Goal: Use online tool/utility: Utilize a website feature to perform a specific function

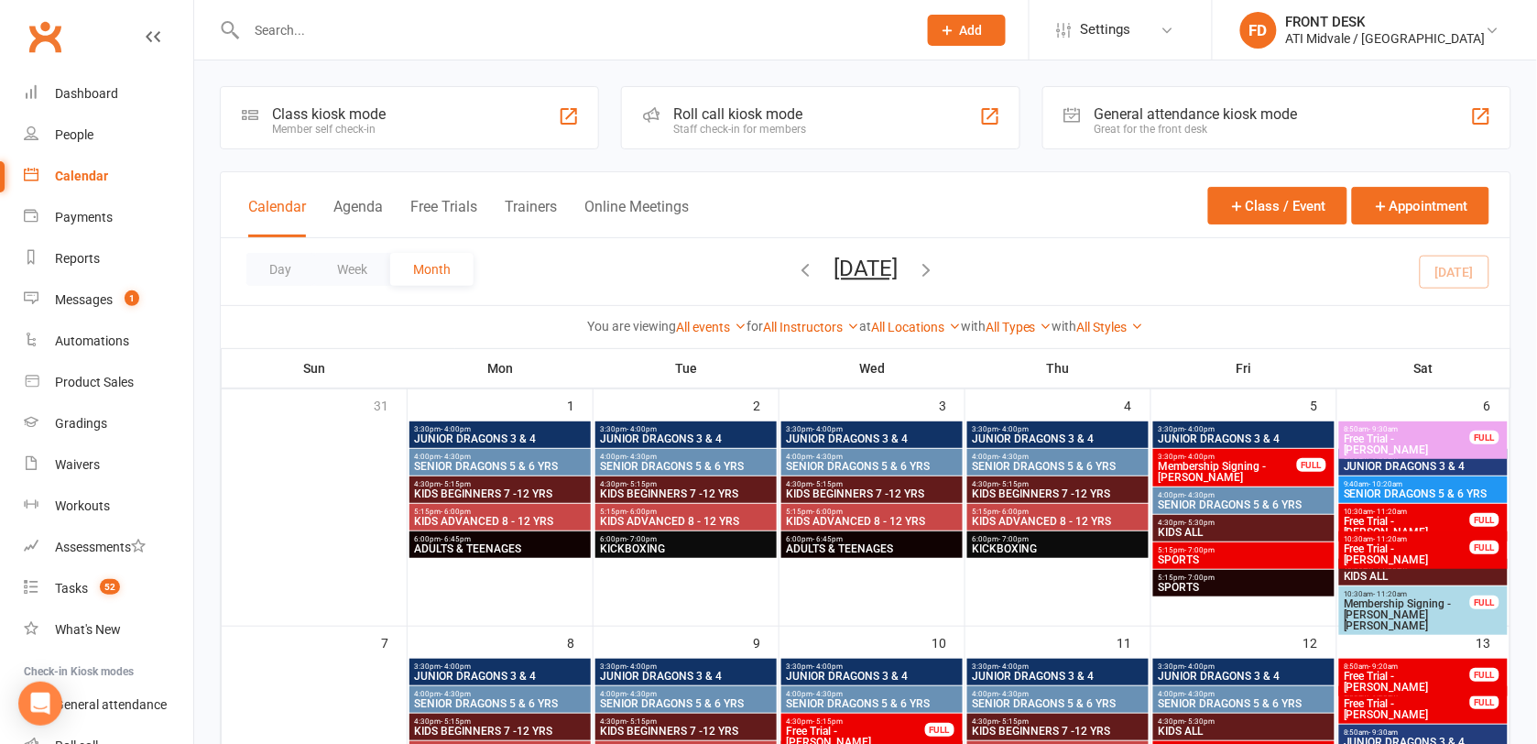
click at [1133, 123] on div "Great for the front desk" at bounding box center [1195, 129] width 203 height 13
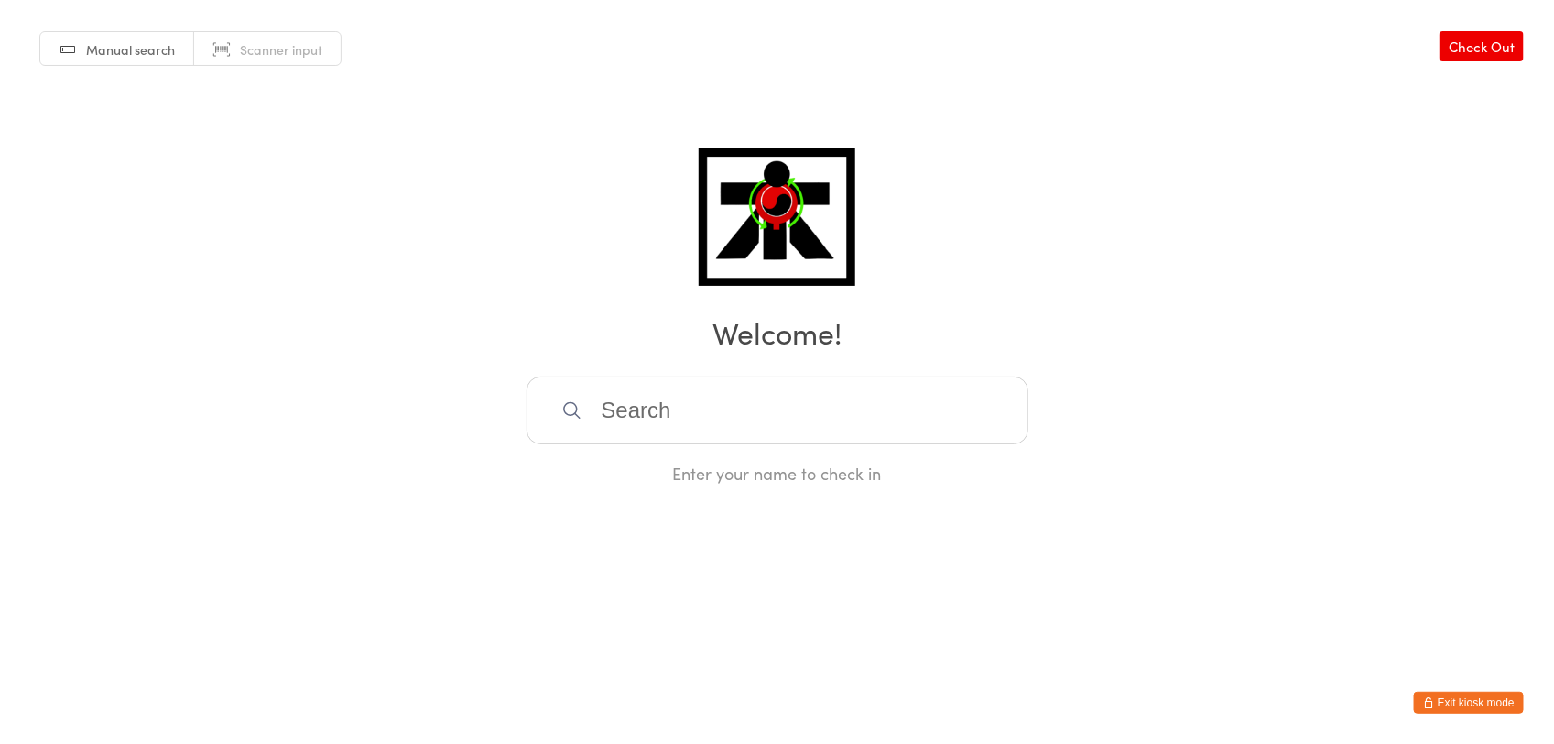
click at [319, 58] on span "Scanner input" at bounding box center [281, 49] width 82 height 18
type input "2025-001"
type input "2025-074"
type input "2025-075"
type input "2025-121"
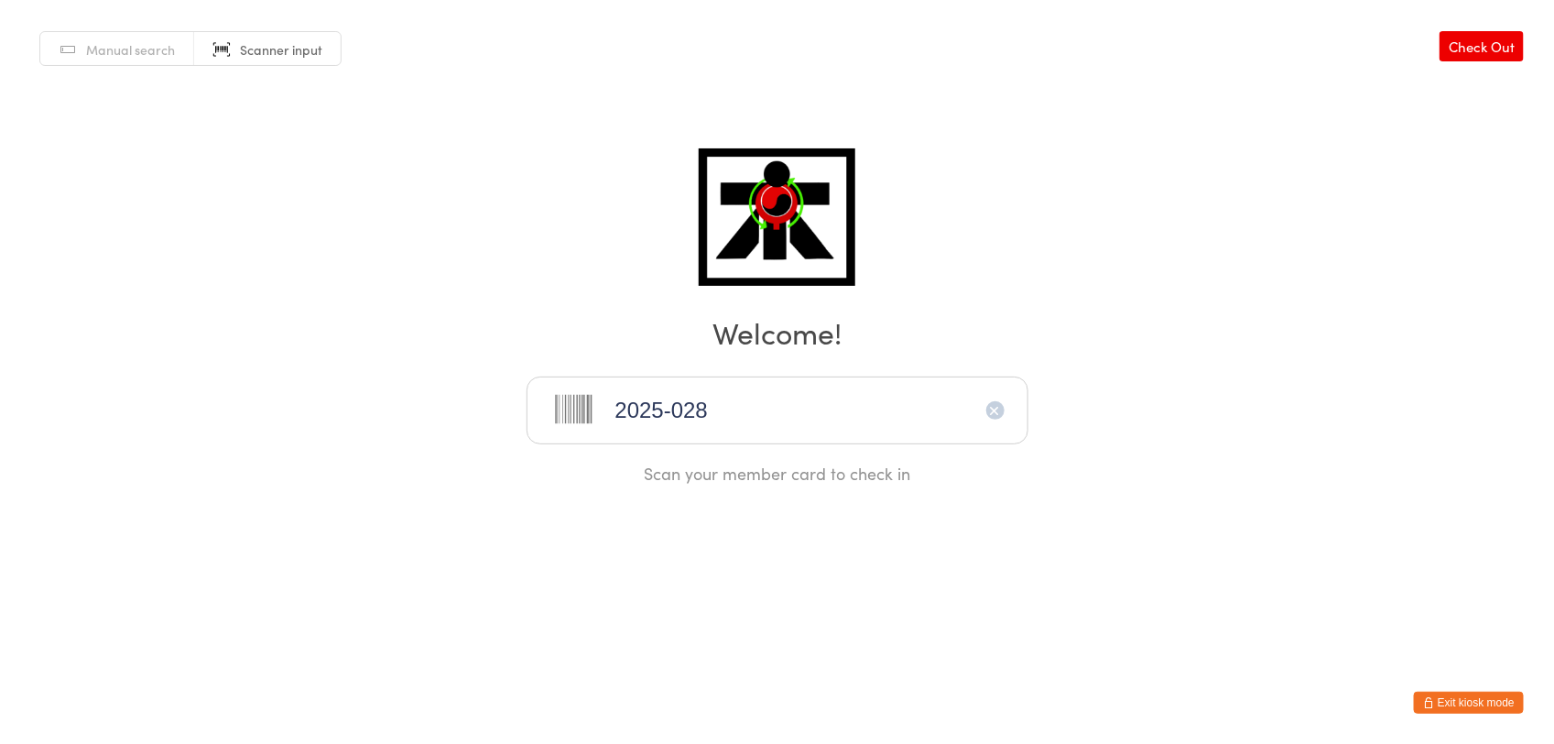
type input "2025-028"
type input "2024-066"
type input "2025-006"
type input "2025-089"
type input "2025-091"
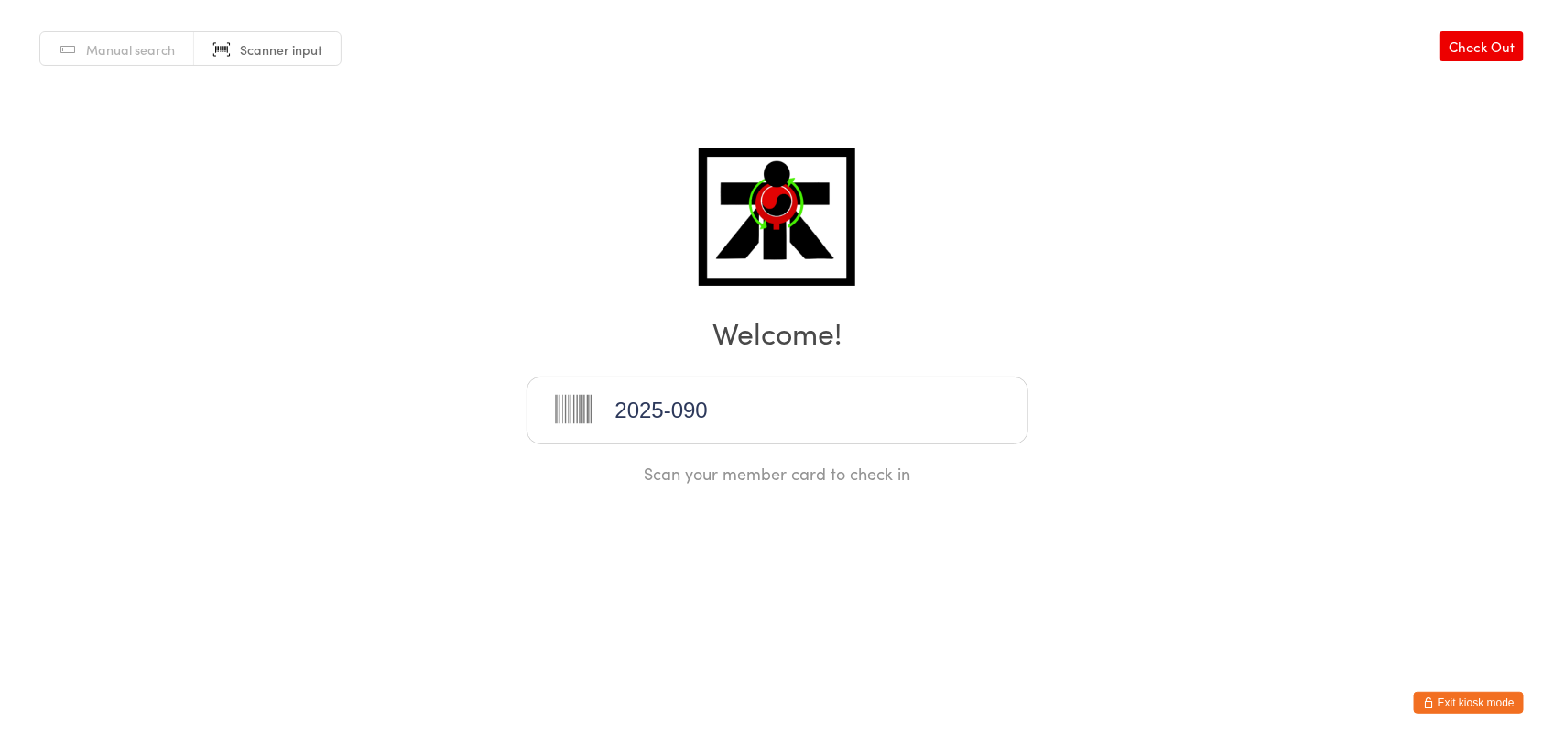
type input "2025-090"
type input "2025-004"
type input "2025-060"
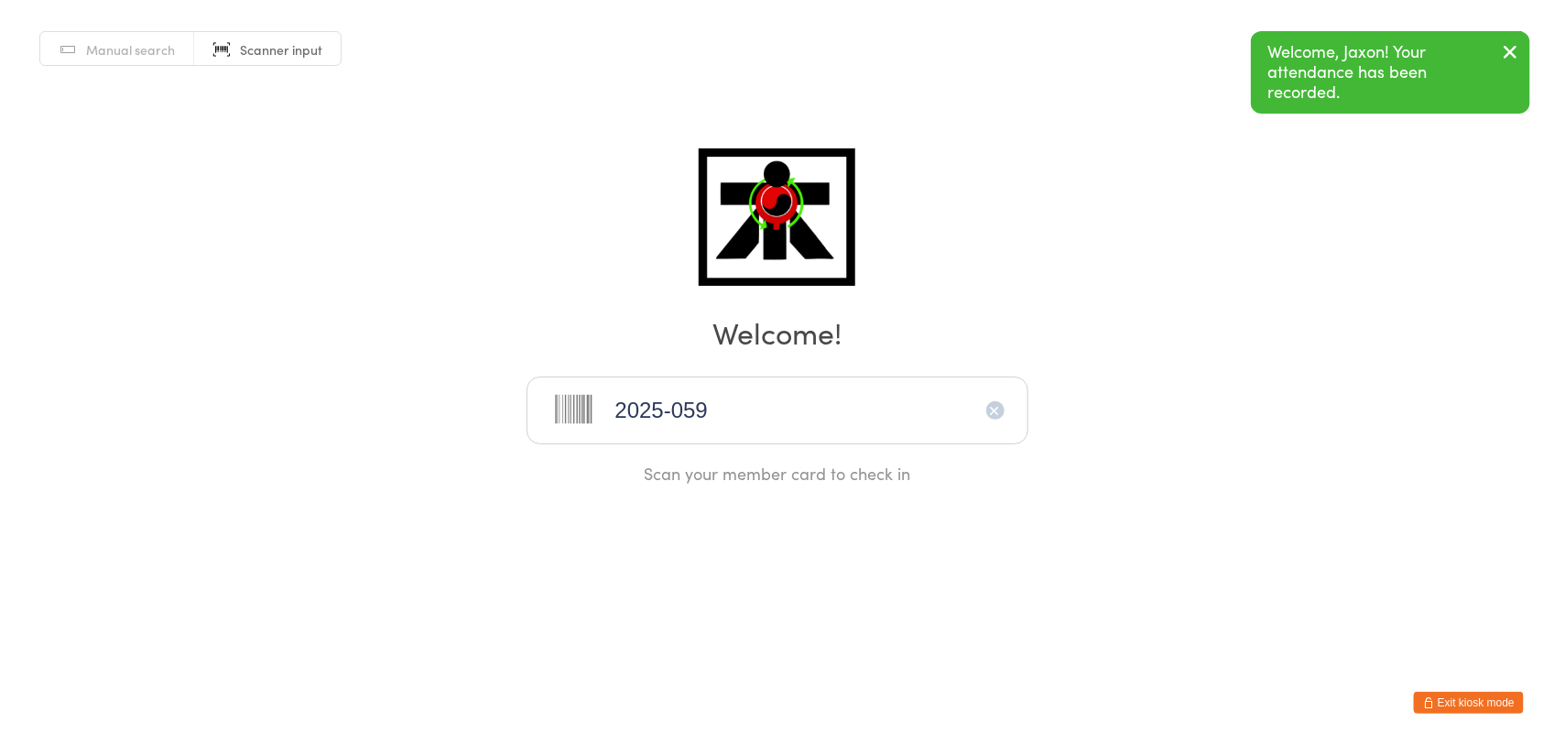
type input "2025-059"
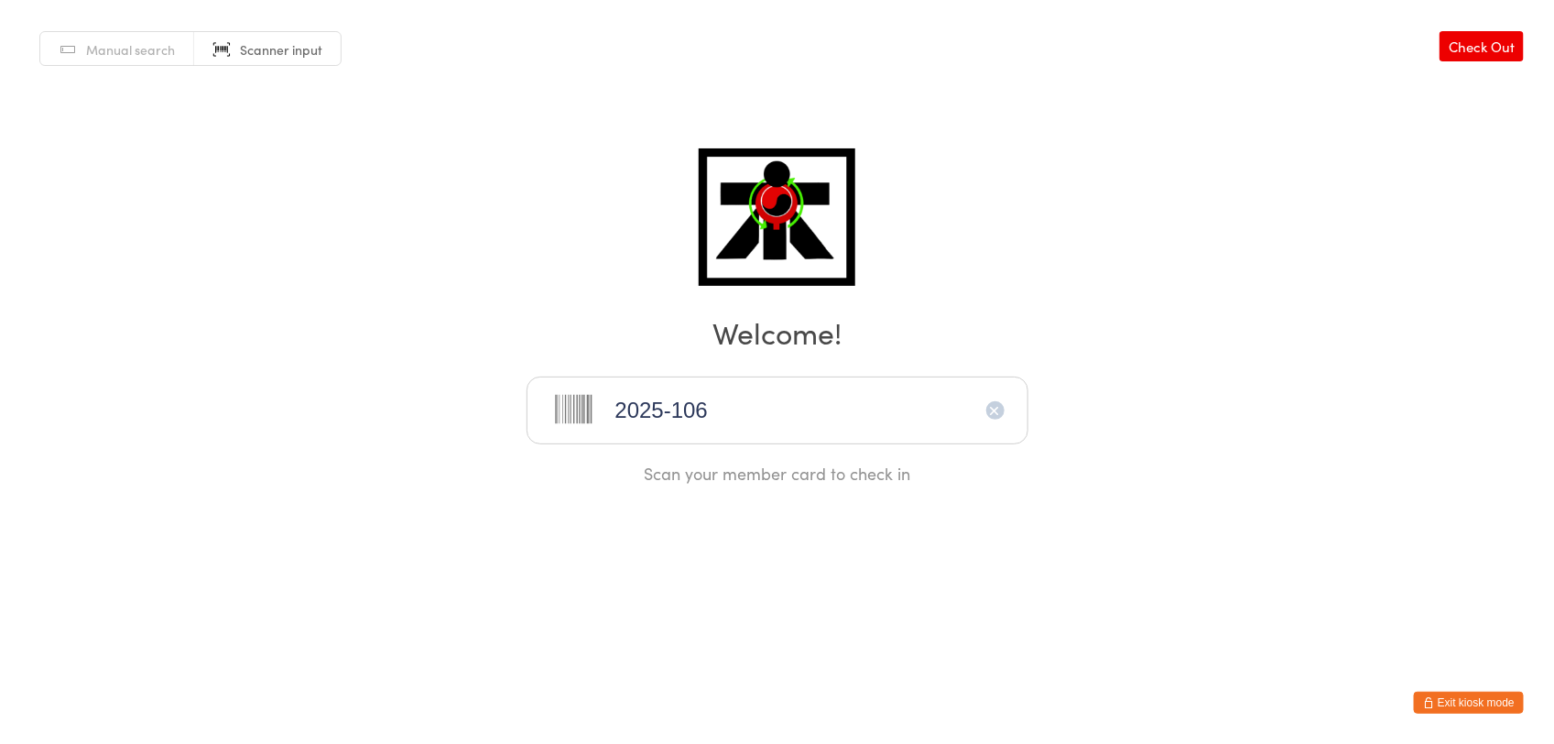
type input "2025-106"
type input "2025-086"
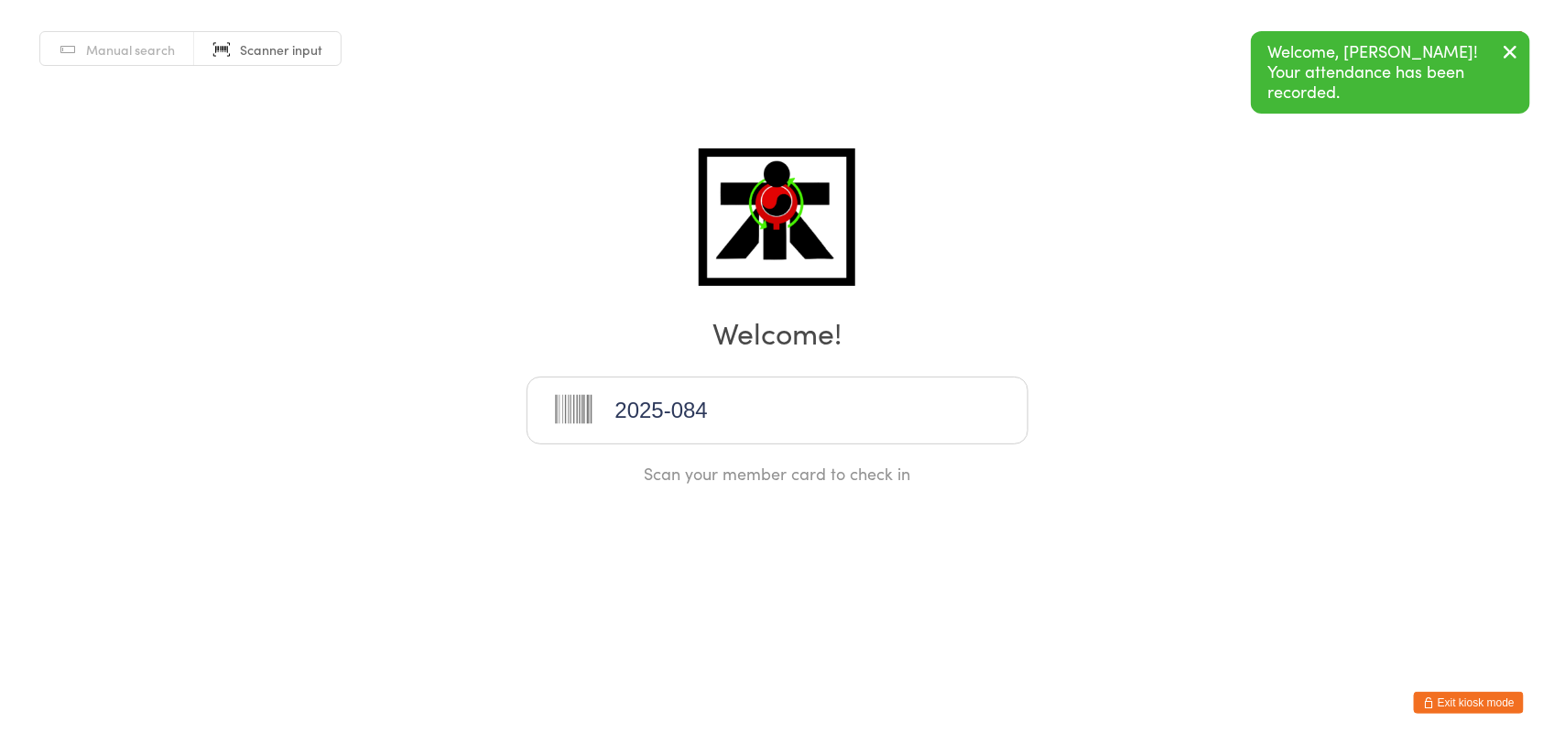
type input "2025-084"
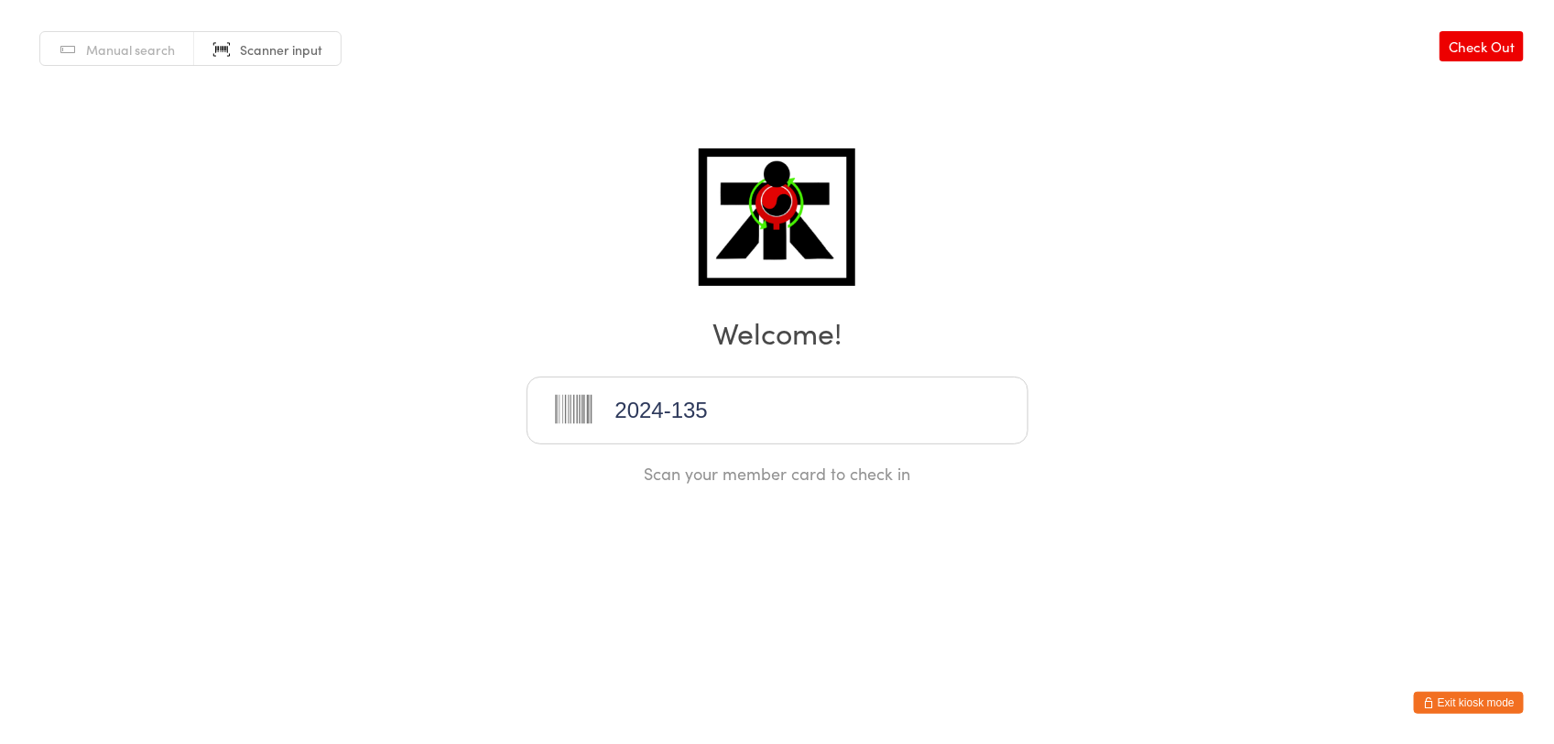
type input "2024-135"
